Goal: Navigation & Orientation: Find specific page/section

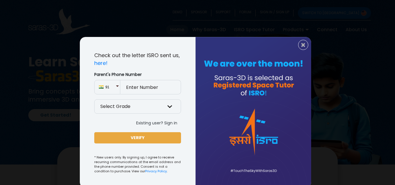
click at [0, 0] on div "× Check out the letter ISRO sent us, here! Parent's Phone Number 91 Select Grad…" at bounding box center [197, 92] width 395 height 185
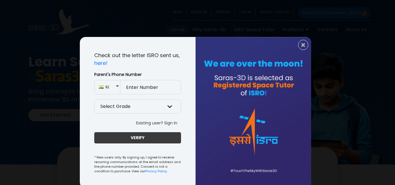
scroll to position [11, 0]
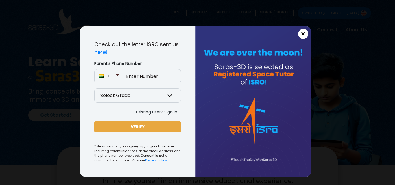
click at [301, 35] on span "×" at bounding box center [303, 34] width 5 height 8
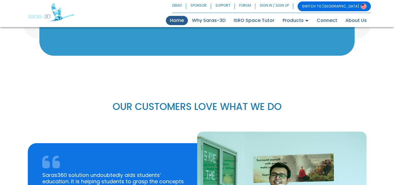
scroll to position [810, 0]
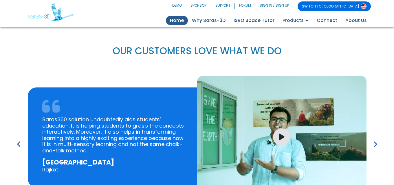
click at [325, 14] on div "SWITCH TO USA DEMO SPONSOR SUPPORT FORUM SIGN IN / SIGN UP SWITCH TO USA Home (…" at bounding box center [196, 11] width 347 height 21
click at [325, 20] on link "Connect" at bounding box center [327, 20] width 29 height 9
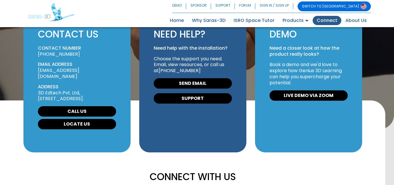
scroll to position [44, 0]
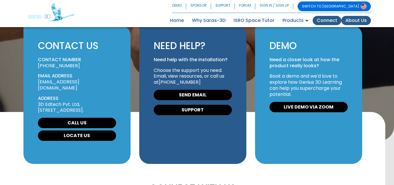
click at [357, 17] on link "About Us" at bounding box center [356, 20] width 30 height 9
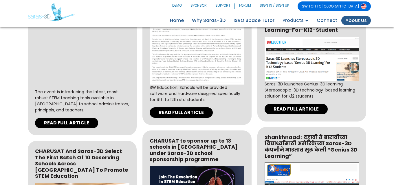
scroll to position [945, 0]
